Goal: Information Seeking & Learning: Learn about a topic

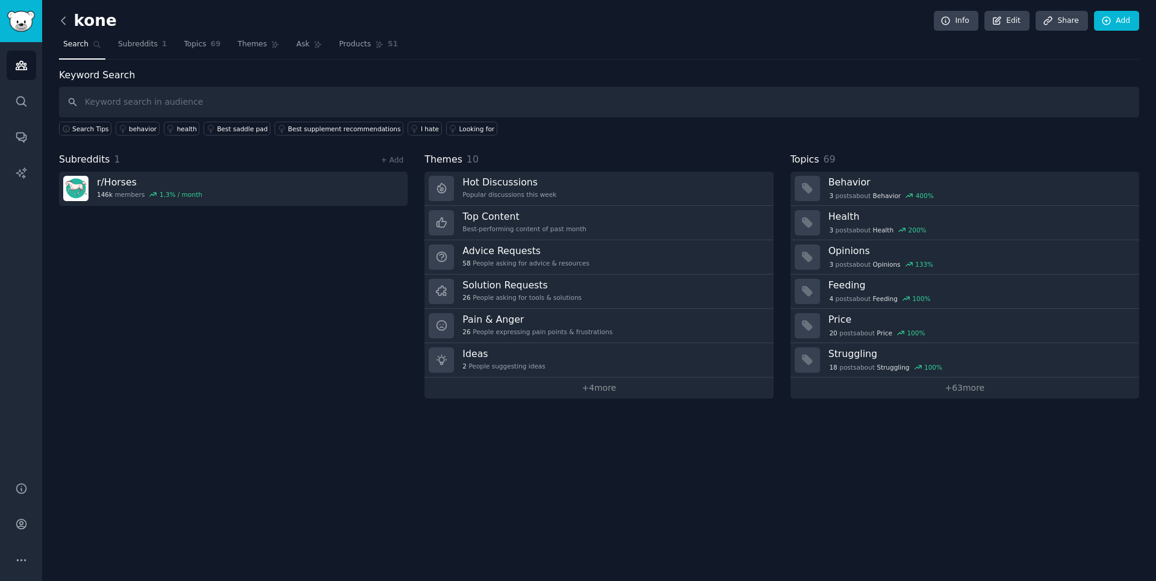
click at [65, 20] on icon at bounding box center [63, 20] width 13 height 13
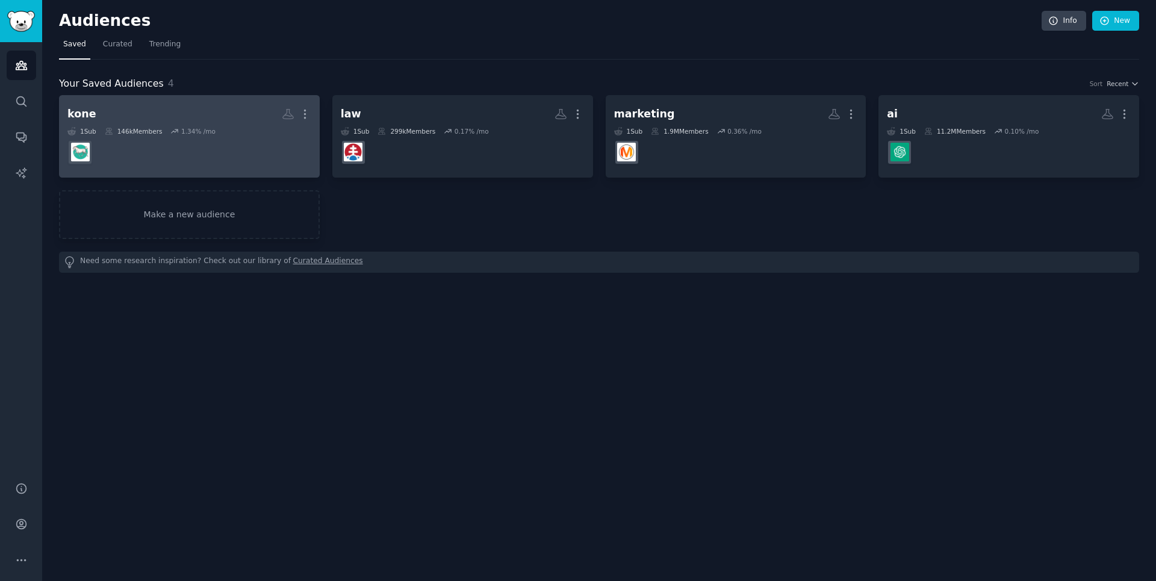
click at [215, 146] on dd at bounding box center [189, 152] width 244 height 34
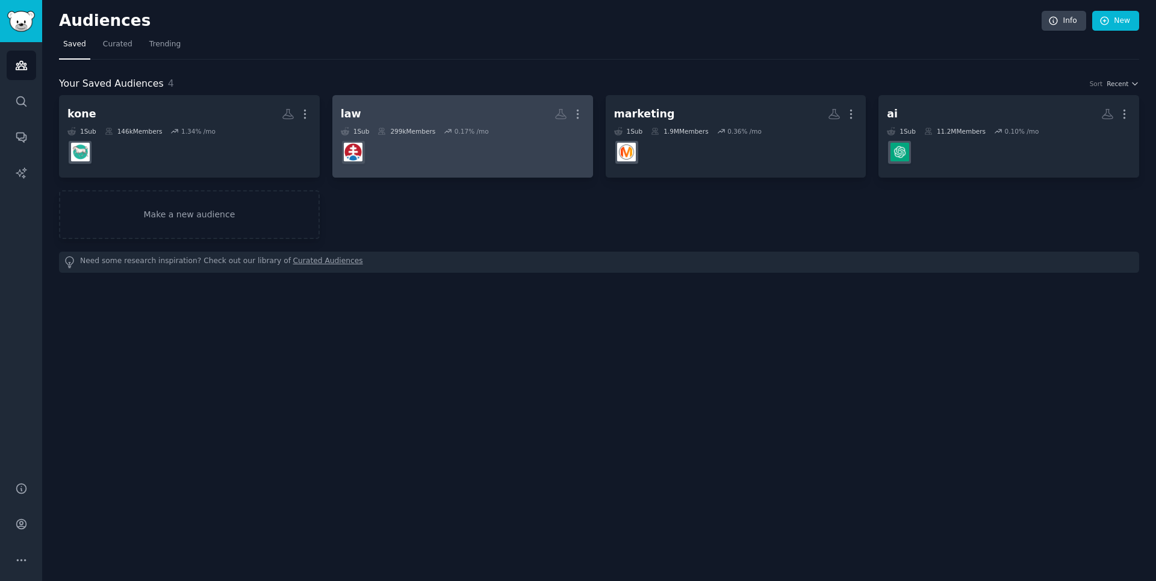
click at [455, 135] on dd at bounding box center [463, 152] width 244 height 34
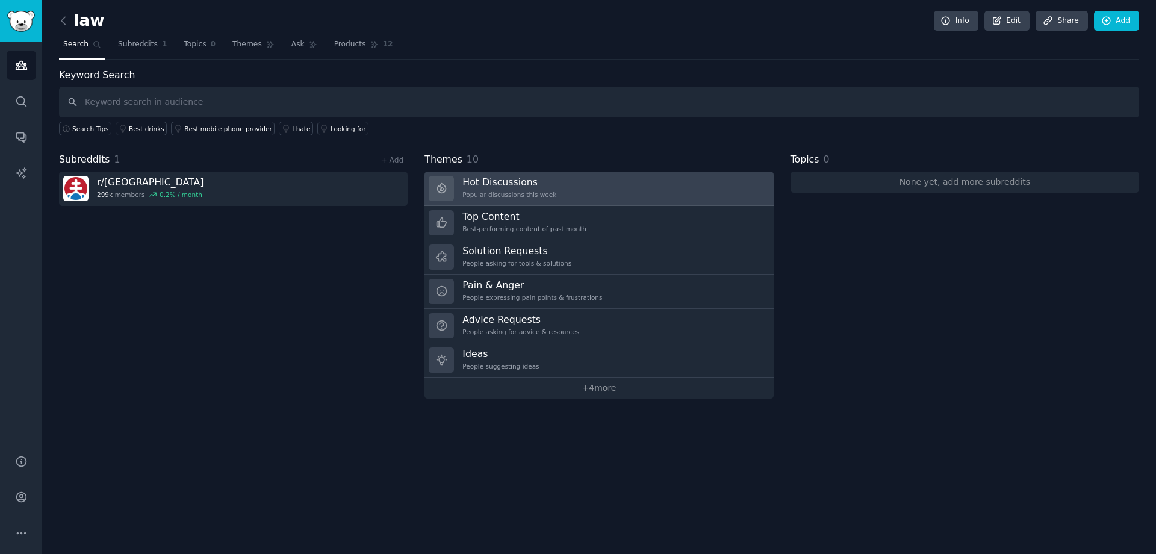
click at [491, 188] on h3 "Hot Discussions" at bounding box center [509, 182] width 94 height 13
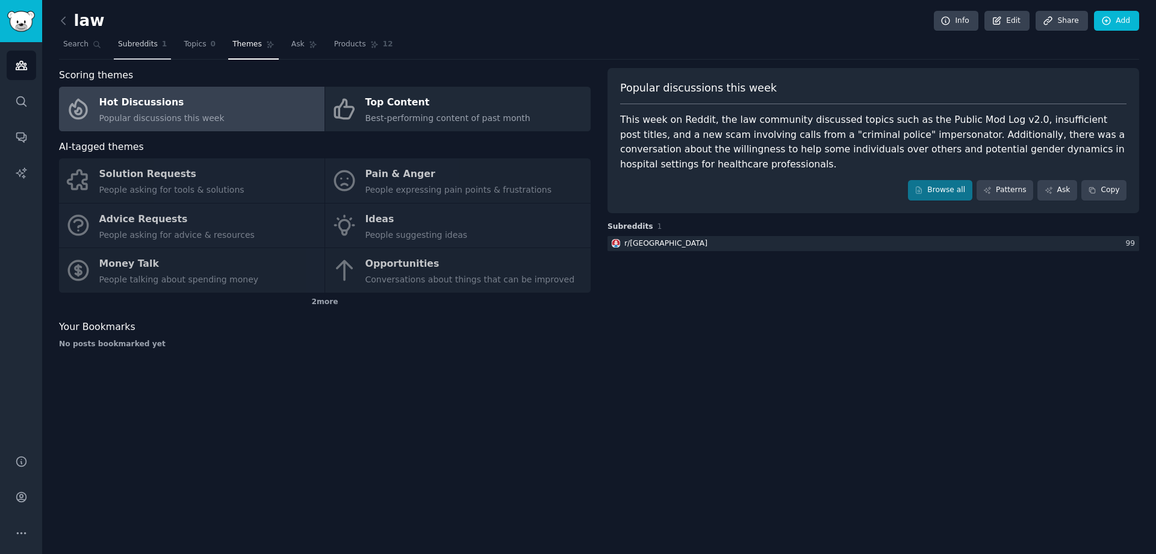
click at [148, 46] on span "Subreddits" at bounding box center [138, 44] width 40 height 11
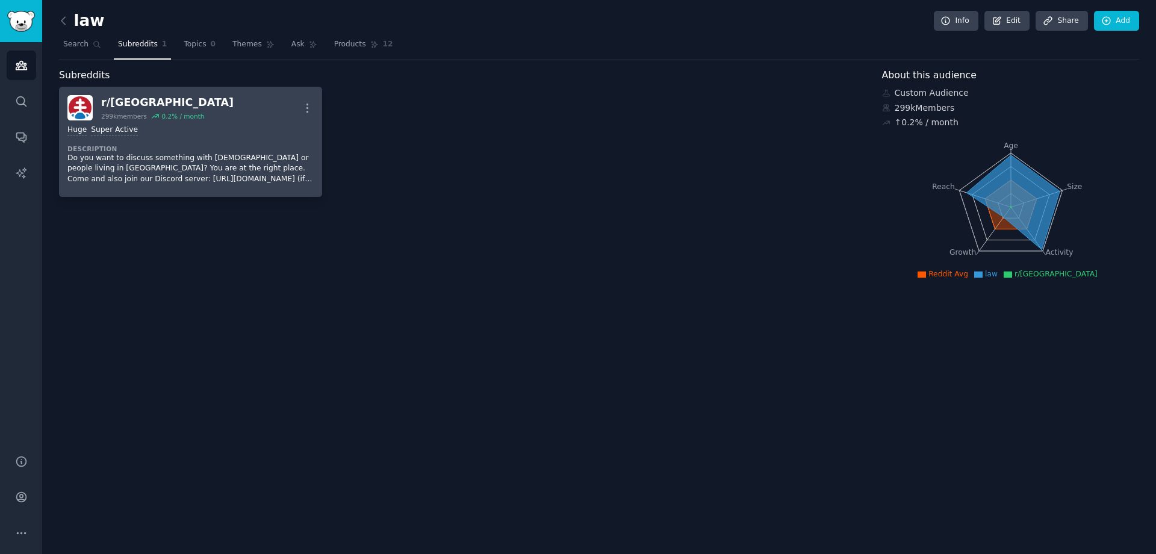
click at [212, 181] on p "Do you want to discuss something with [DEMOGRAPHIC_DATA] or people living in [G…" at bounding box center [190, 169] width 246 height 32
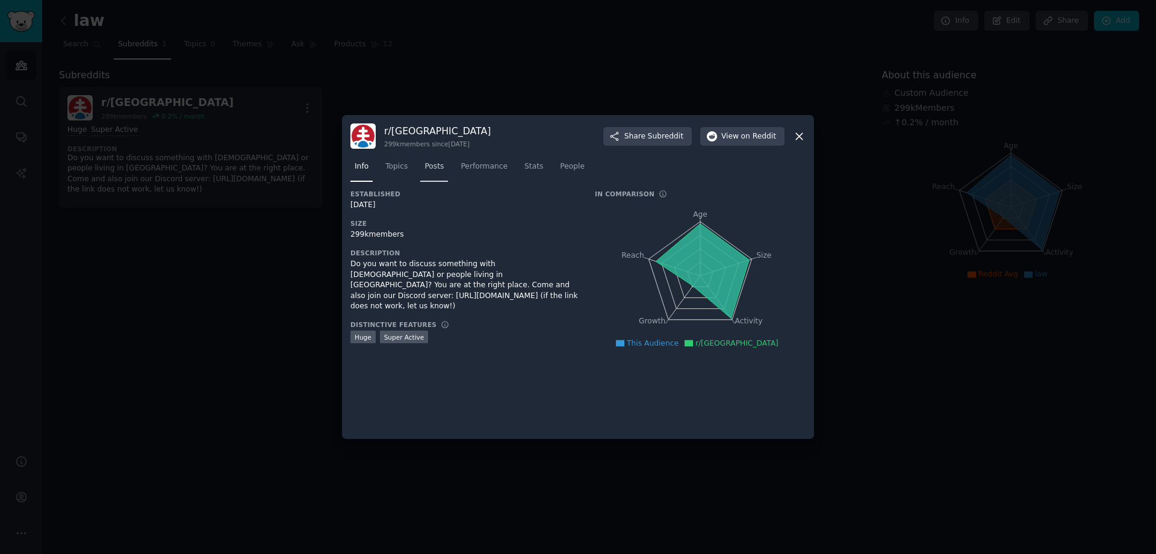
click at [432, 169] on span "Posts" at bounding box center [433, 166] width 19 height 11
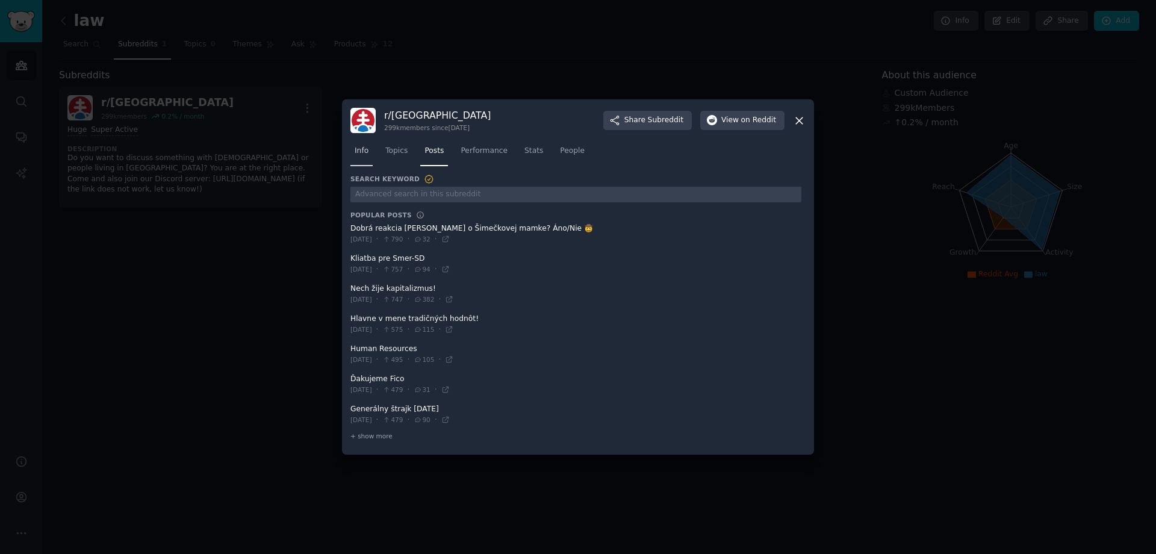
click at [357, 159] on link "Info" at bounding box center [361, 153] width 22 height 25
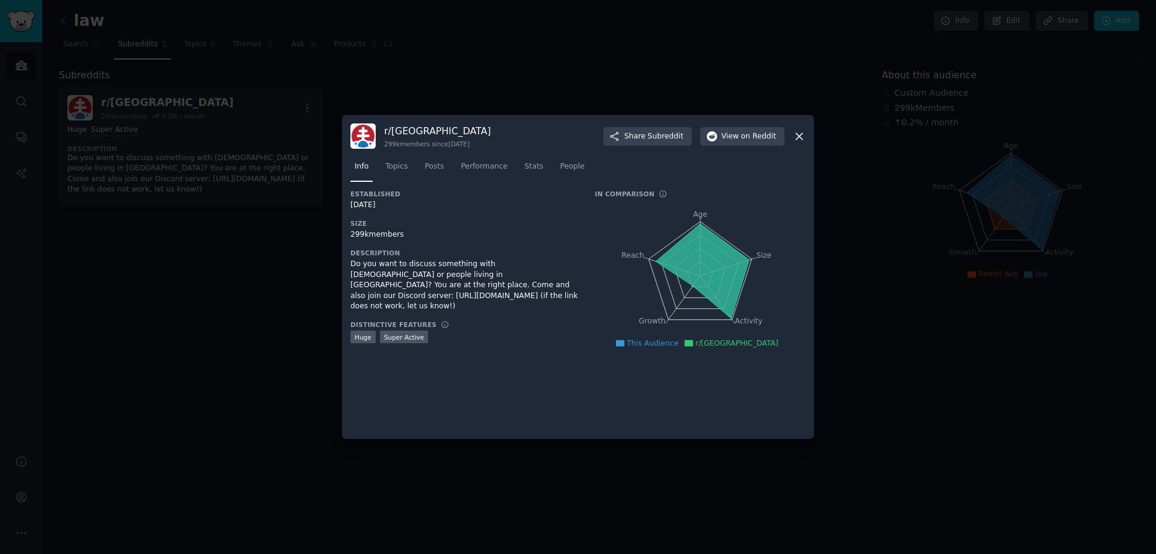
click at [798, 135] on icon at bounding box center [799, 136] width 7 height 7
